Goal: Check status: Check status

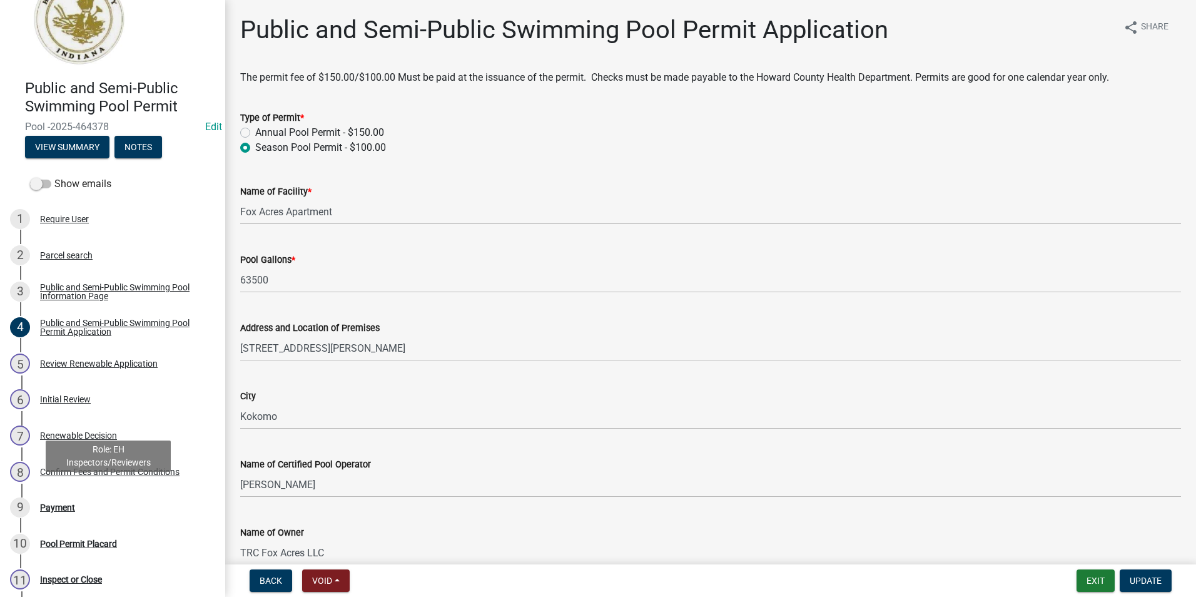
scroll to position [63, 0]
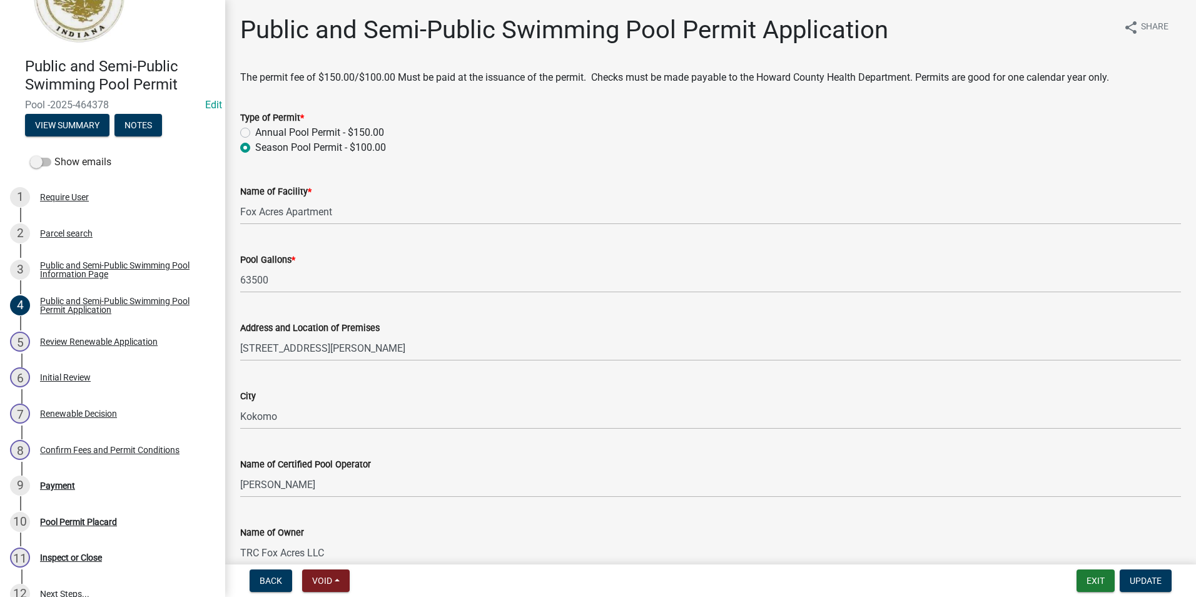
click at [26, 158] on div "Show emails" at bounding box center [112, 161] width 225 height 25
click at [31, 161] on span at bounding box center [40, 162] width 21 height 9
click at [54, 154] on input "Show emails" at bounding box center [54, 154] width 0 height 0
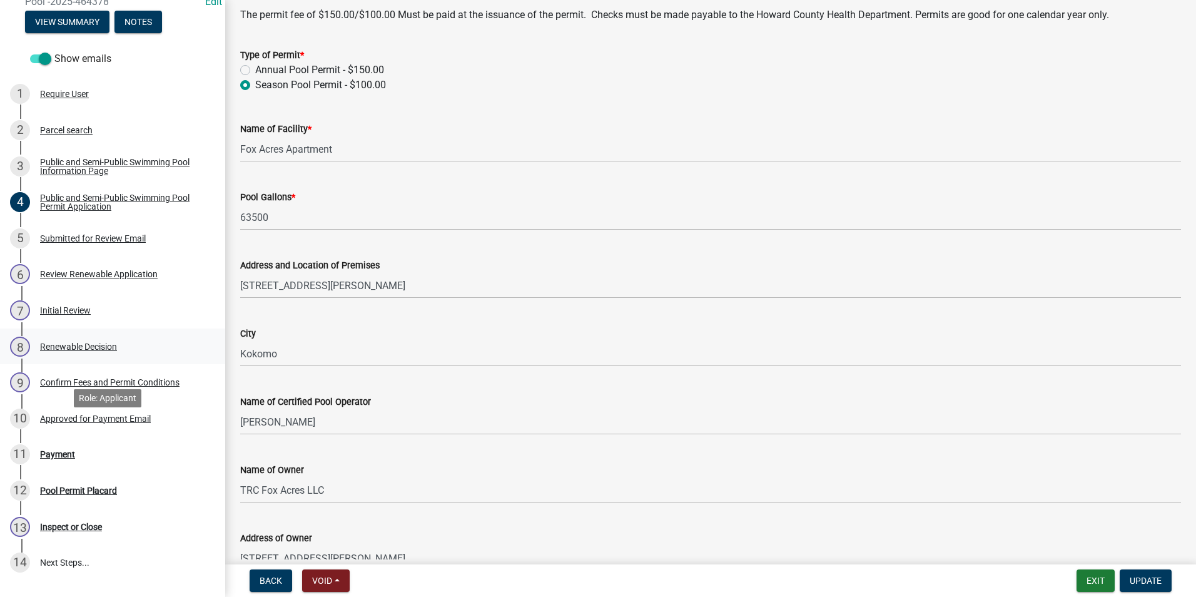
scroll to position [188, 0]
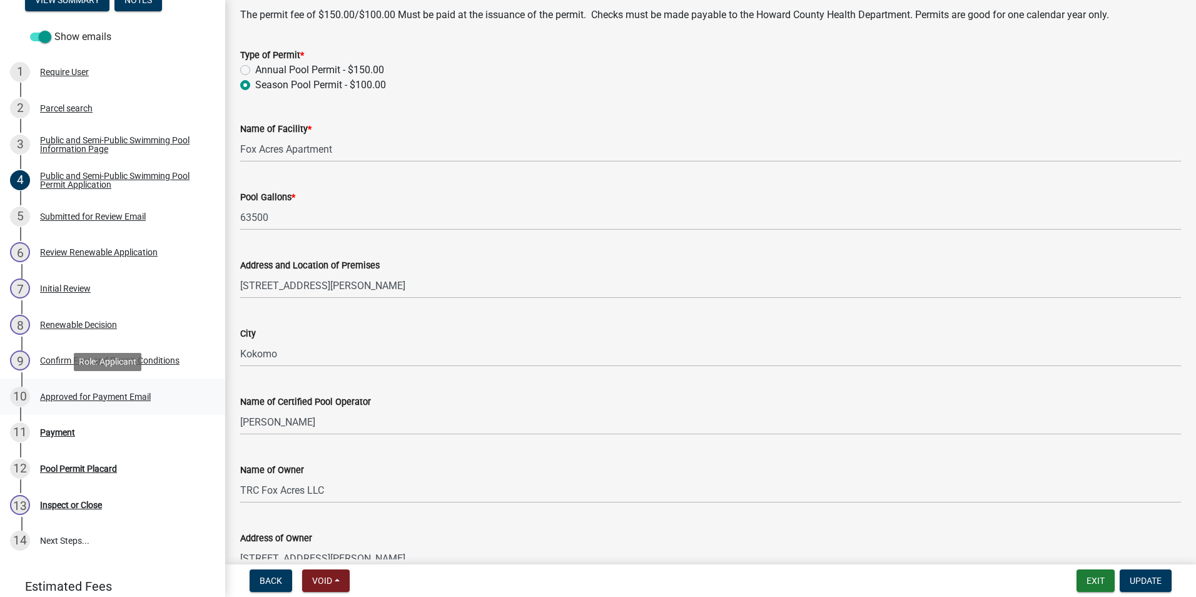
click at [51, 399] on div "Approved for Payment Email" at bounding box center [95, 396] width 111 height 9
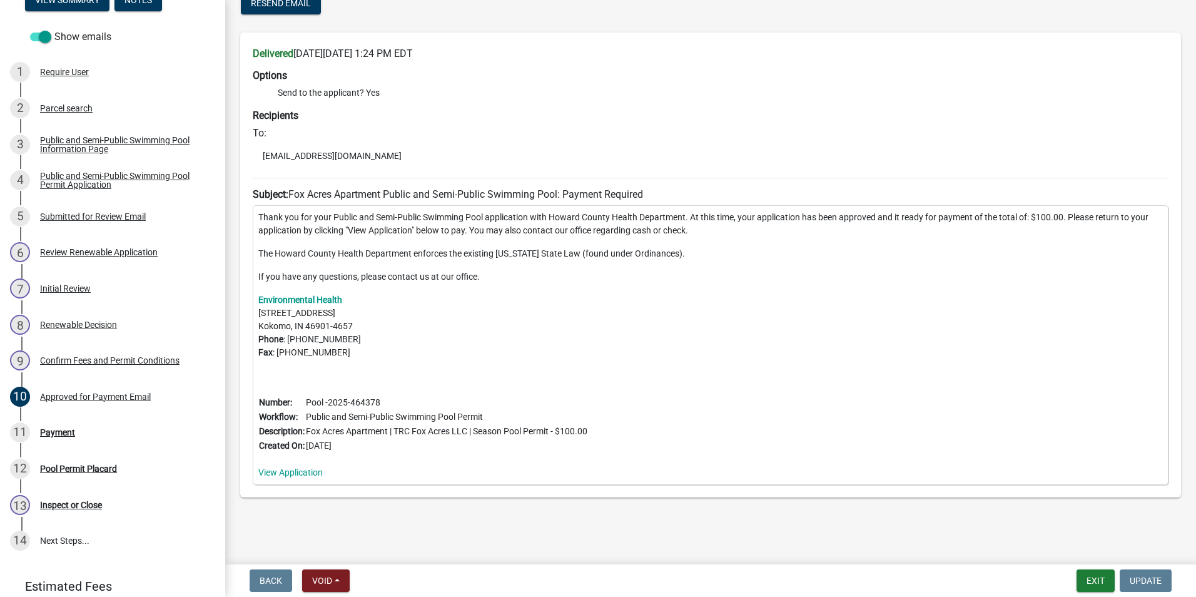
scroll to position [80, 0]
click at [288, 473] on link "View Application" at bounding box center [290, 470] width 64 height 10
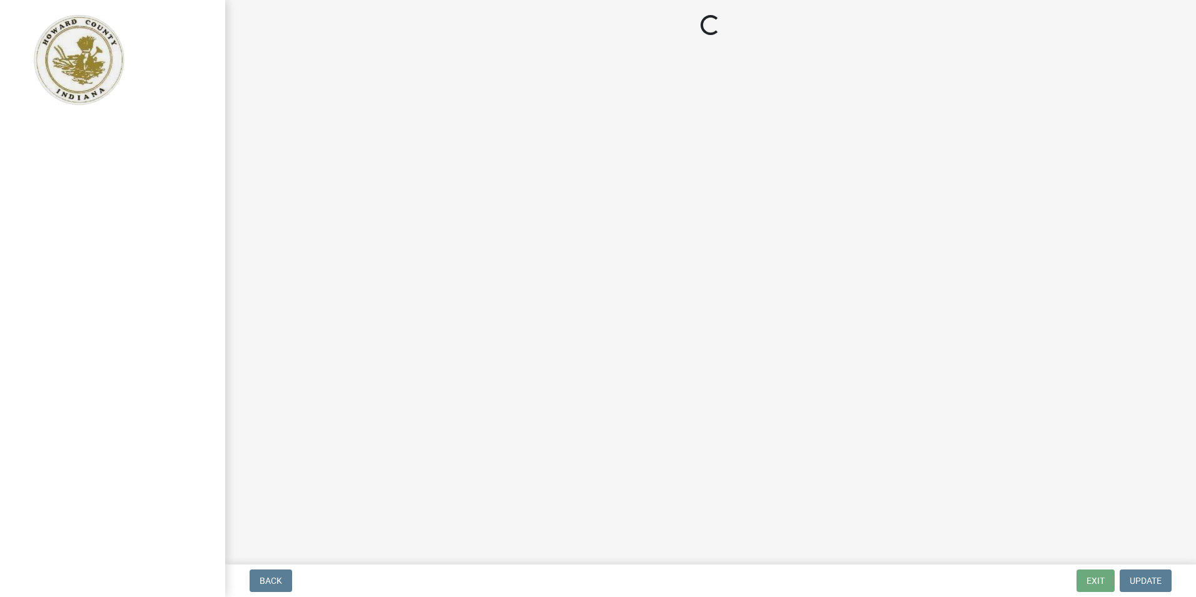
select select "3: 3"
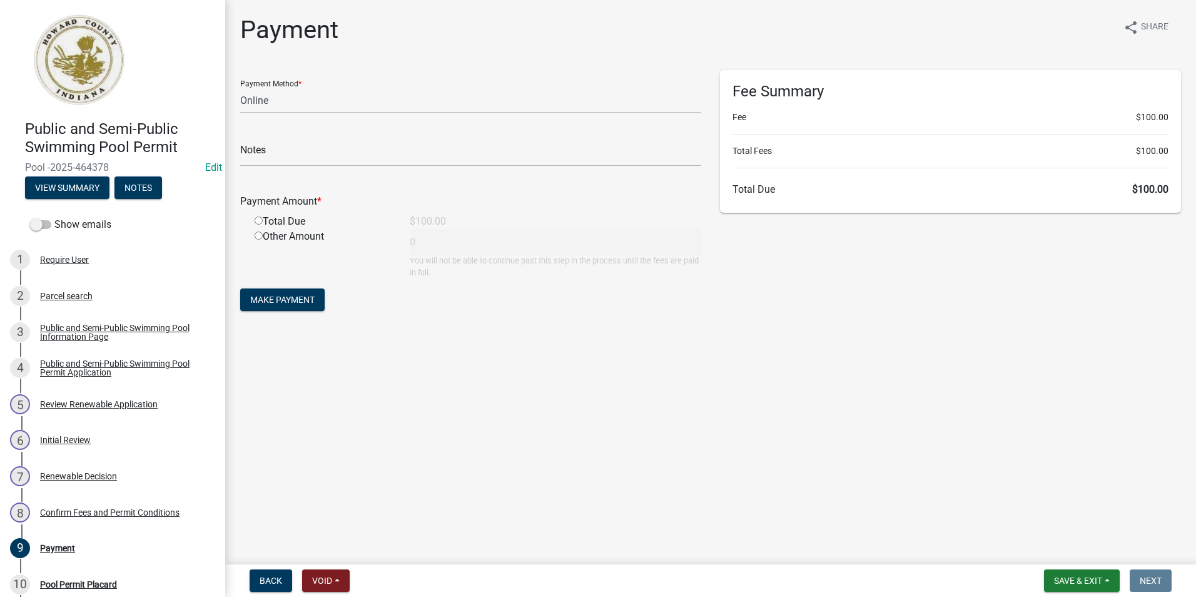
click at [86, 24] on img at bounding box center [78, 60] width 107 height 94
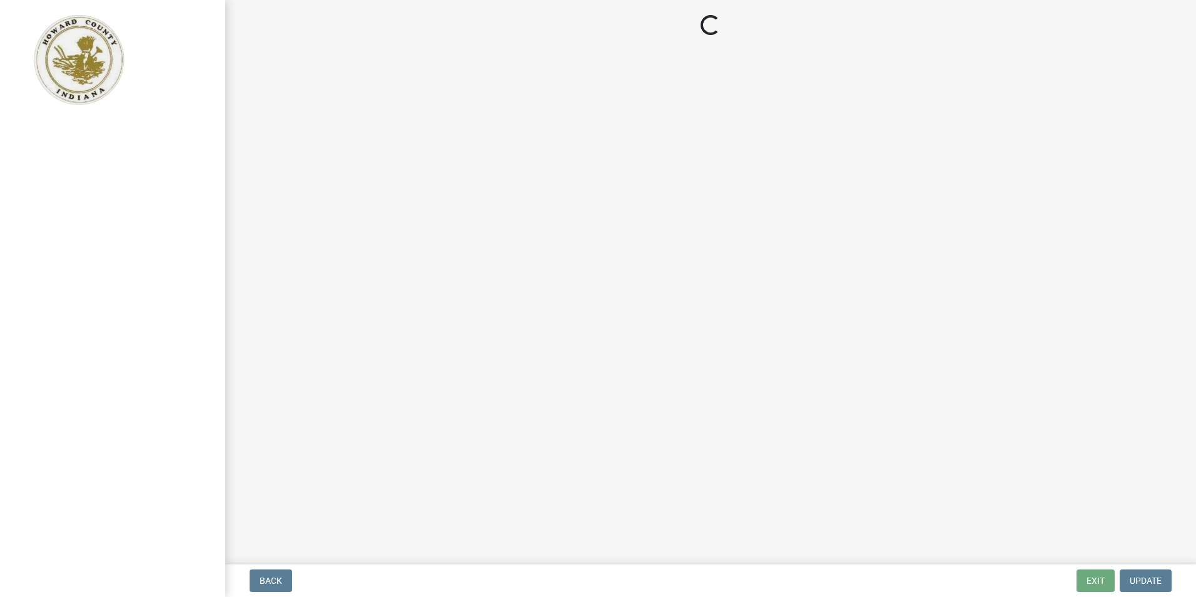
select select "3: 3"
